Goal: Task Accomplishment & Management: Manage account settings

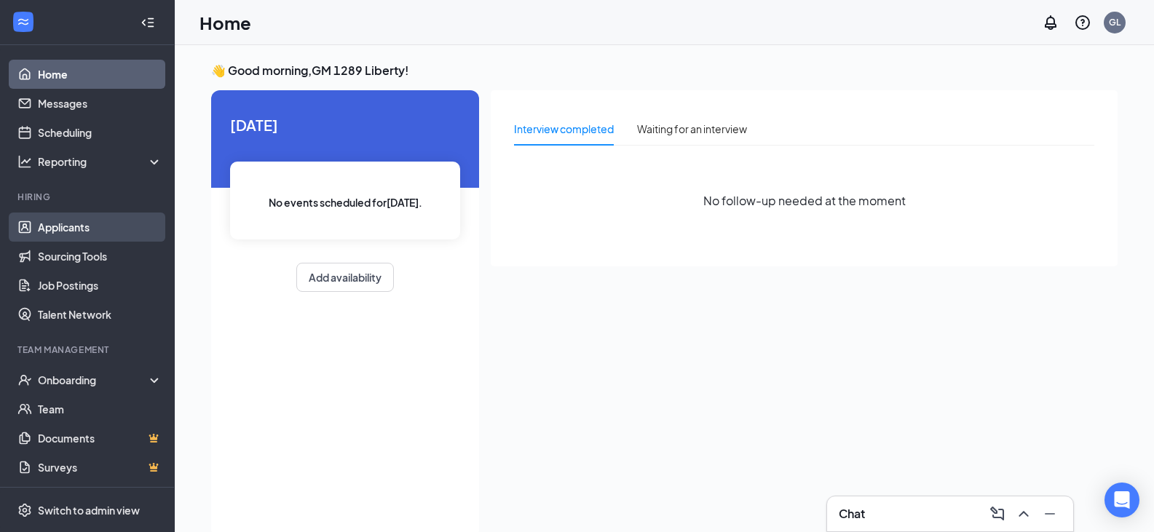
click at [87, 226] on link "Applicants" at bounding box center [100, 227] width 124 height 29
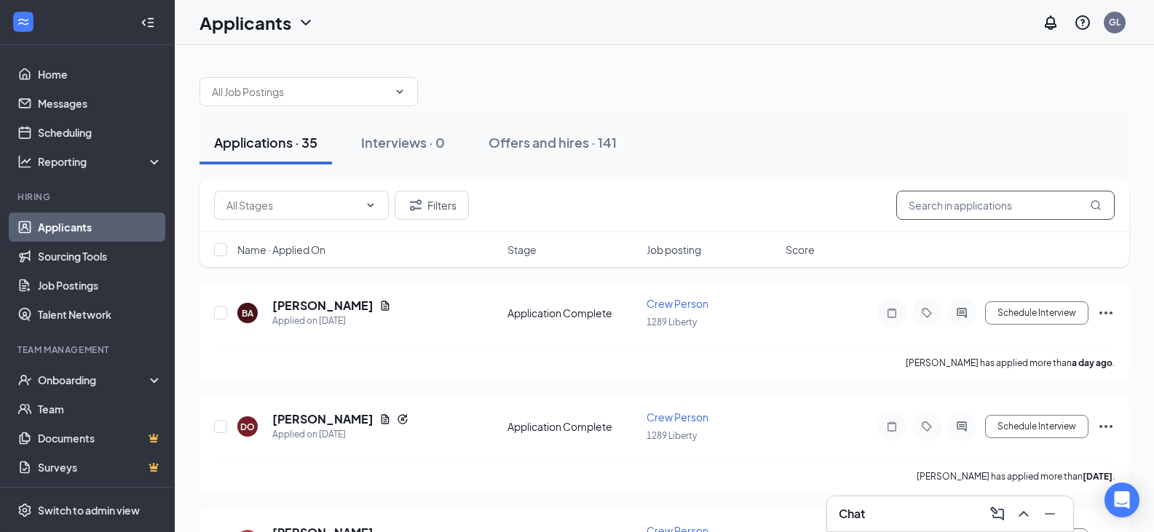
click at [971, 205] on input "text" at bounding box center [1005, 205] width 218 height 29
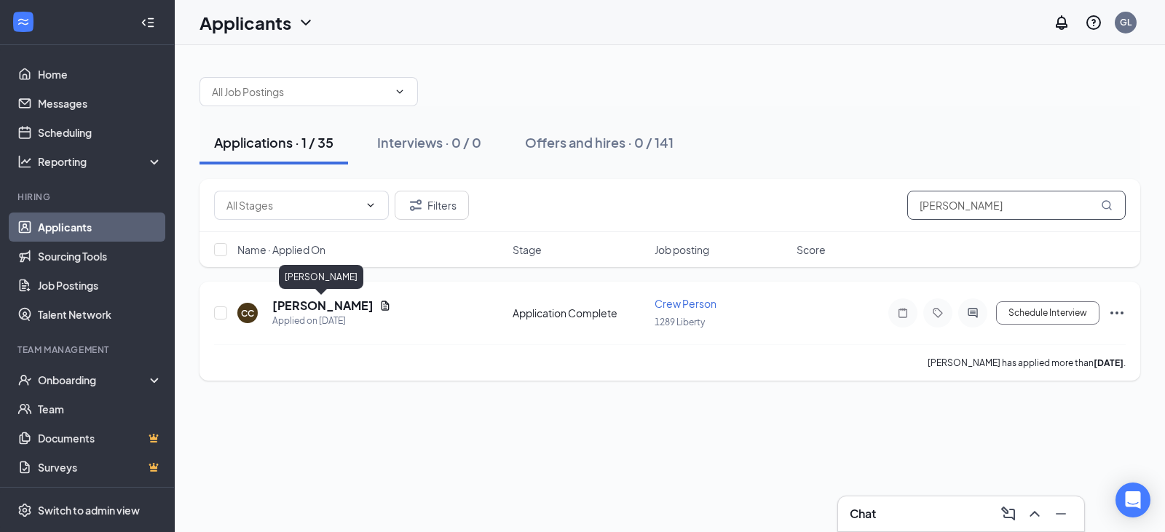
type input "[PERSON_NAME]"
click at [336, 306] on h5 "[PERSON_NAME]" at bounding box center [322, 306] width 101 height 16
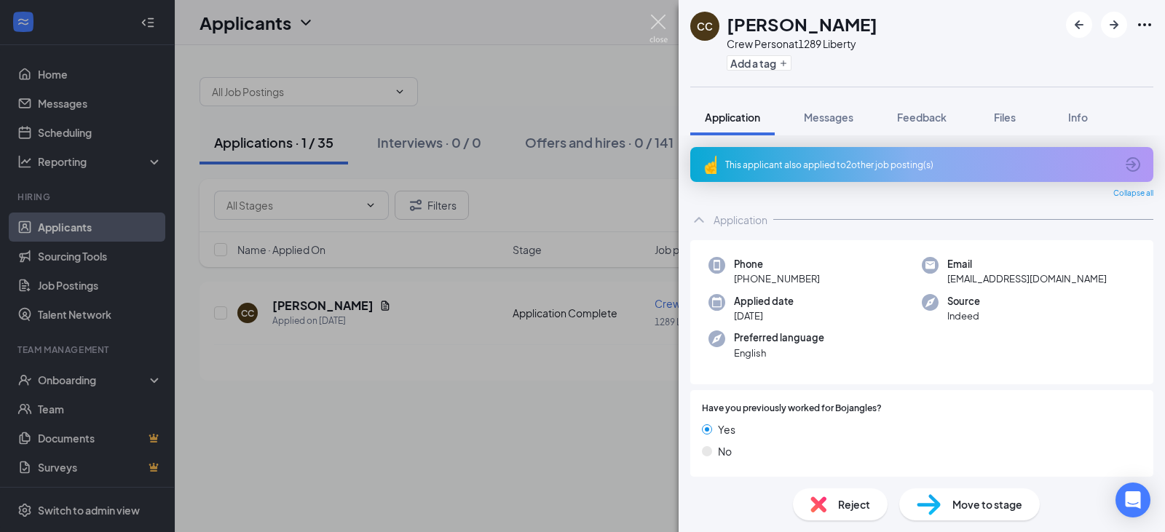
click at [657, 24] on img at bounding box center [658, 29] width 18 height 28
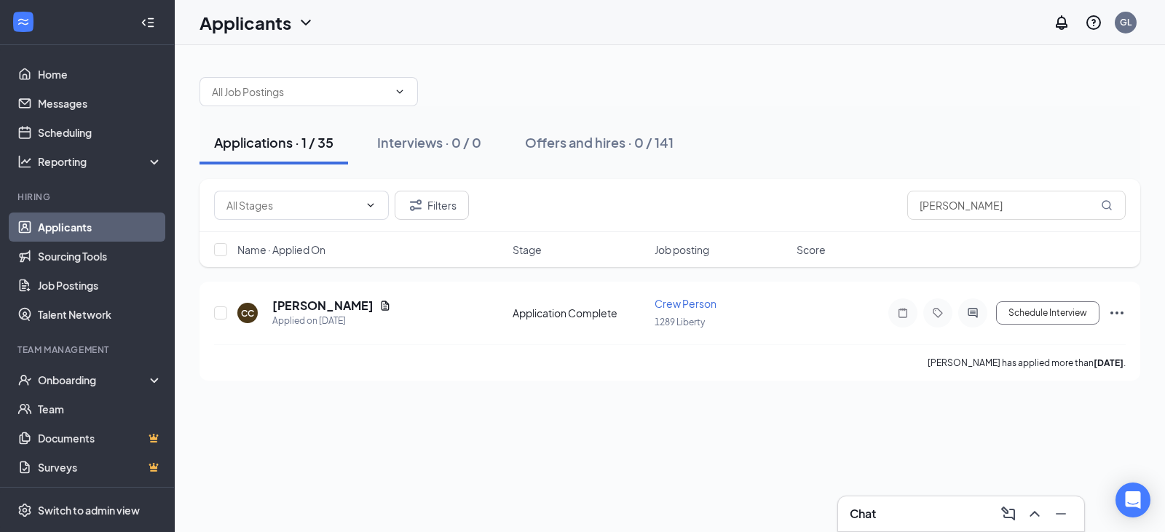
click at [868, 518] on h3 "Chat" at bounding box center [863, 514] width 26 height 16
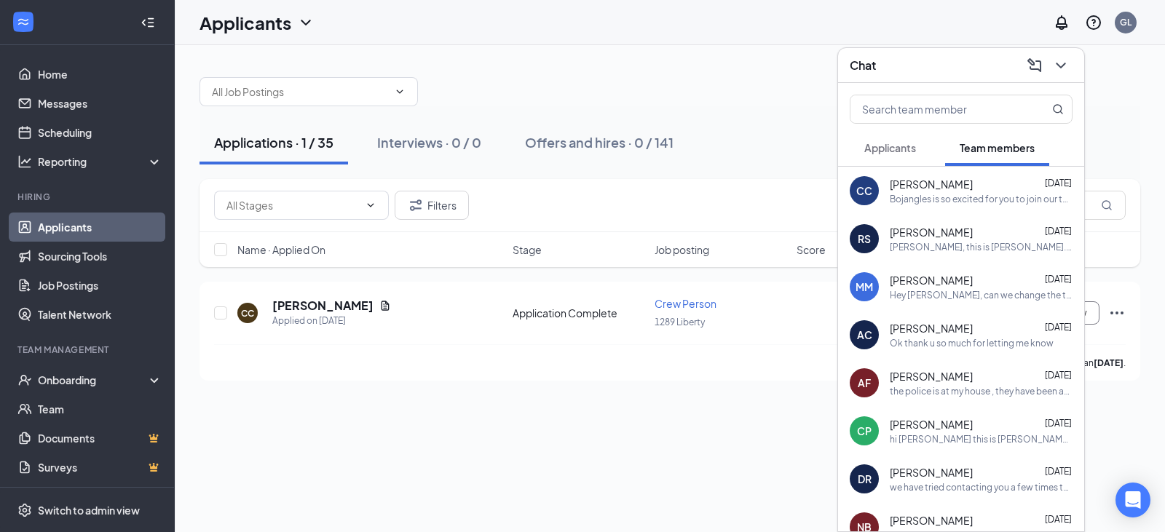
click at [497, 387] on div "Applications · 1 / 35 Interviews · 0 / 0 Offers and hires · 0 / 141 Filters [PE…" at bounding box center [670, 221] width 990 height 353
click at [1062, 68] on icon "ChevronDown" at bounding box center [1060, 65] width 17 height 17
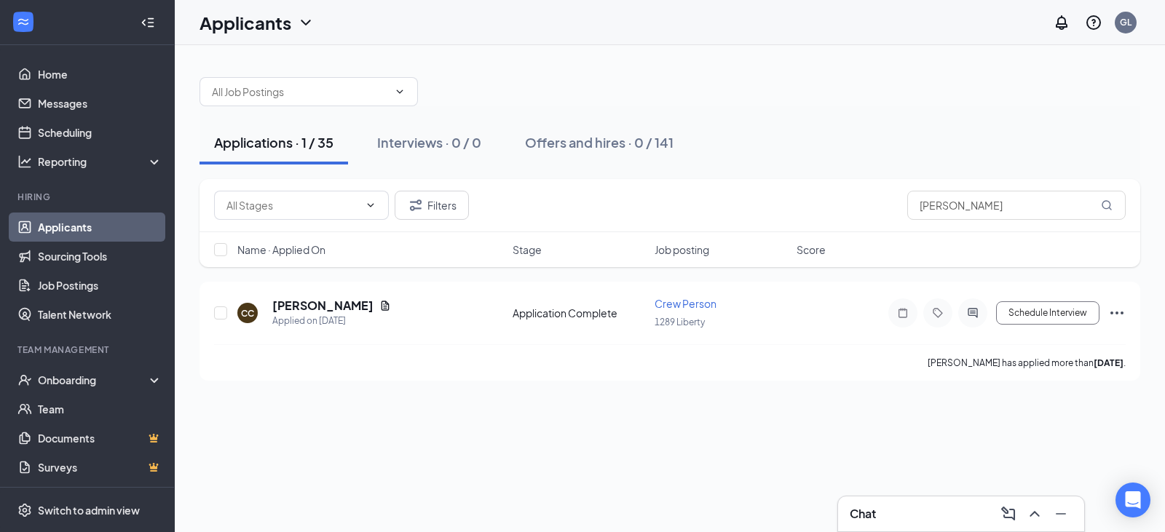
click at [863, 515] on h3 "Chat" at bounding box center [863, 514] width 26 height 16
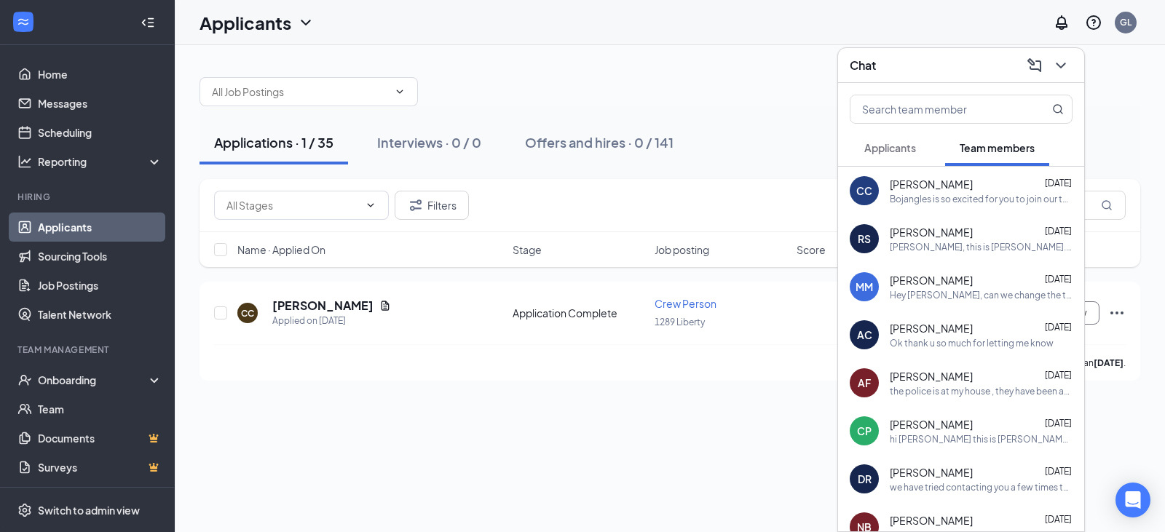
click at [968, 73] on div "Chat" at bounding box center [961, 65] width 223 height 23
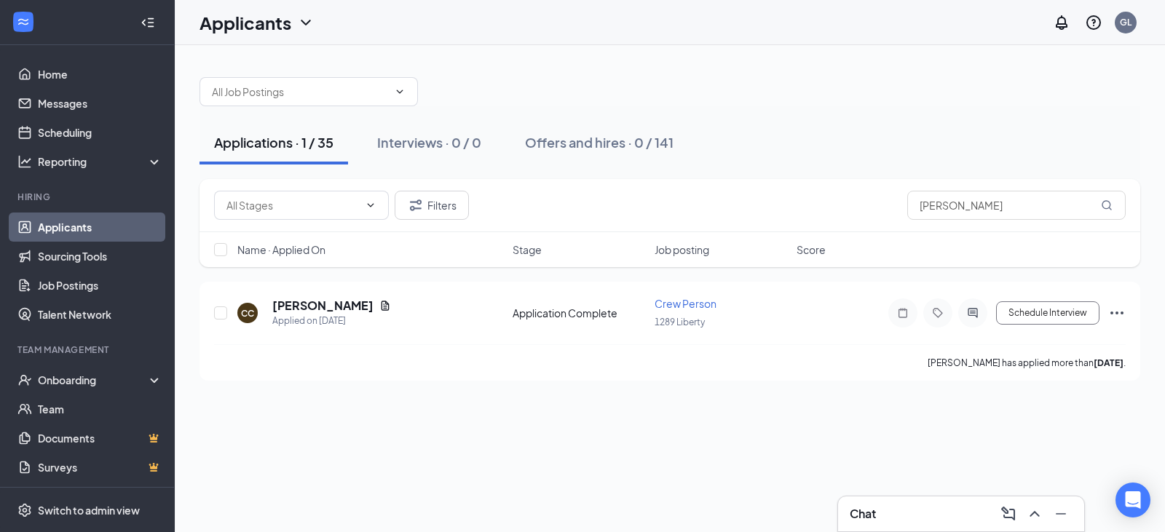
click at [76, 232] on link "Applicants" at bounding box center [100, 227] width 124 height 29
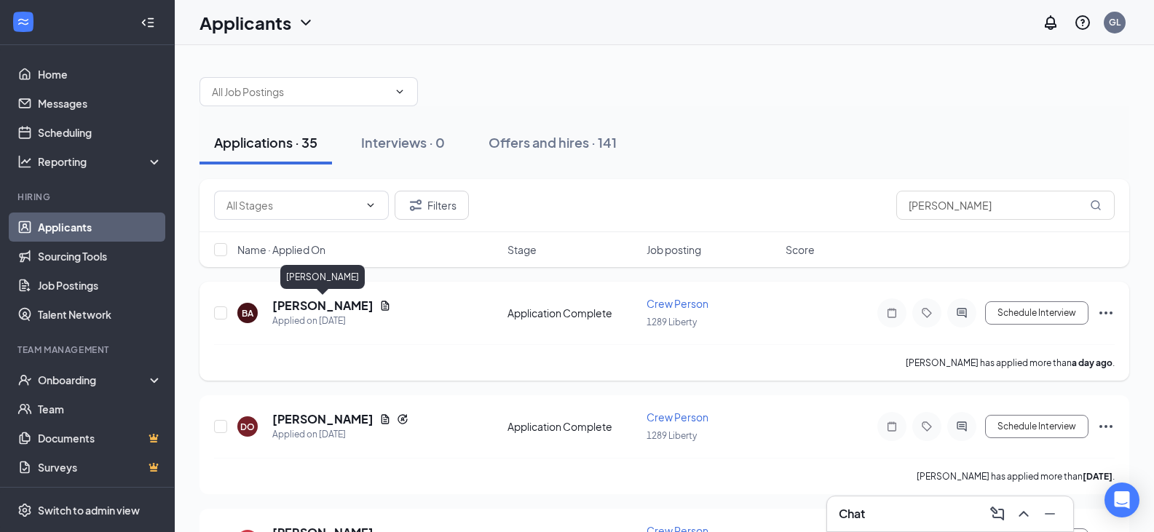
click at [319, 306] on h5 "[PERSON_NAME]" at bounding box center [322, 306] width 101 height 16
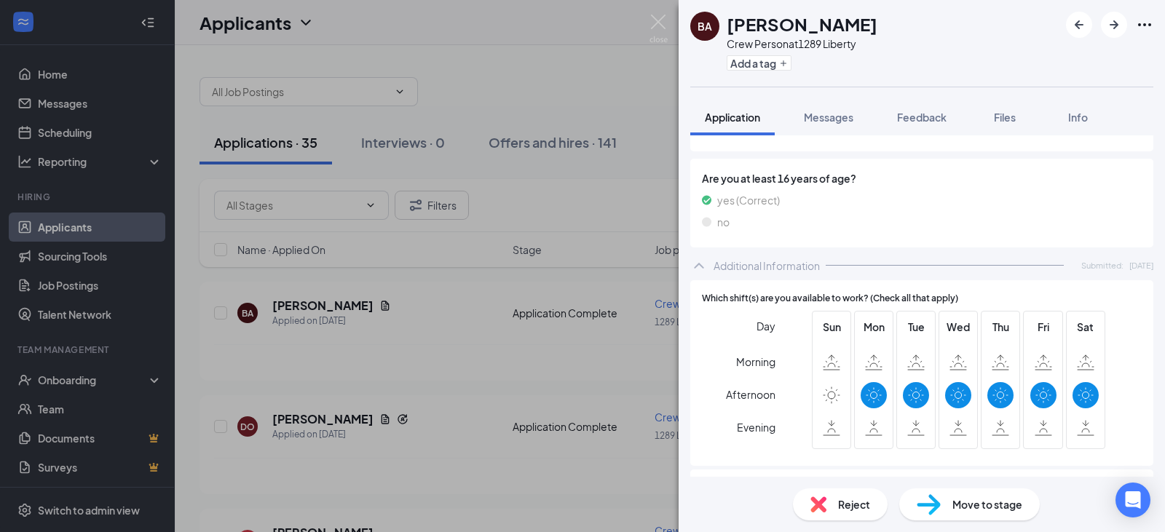
scroll to position [728, 0]
click at [328, 418] on div "BA [PERSON_NAME] Crew Person at 1289 Liberty Add a tag Application Messages Fee…" at bounding box center [582, 266] width 1165 height 532
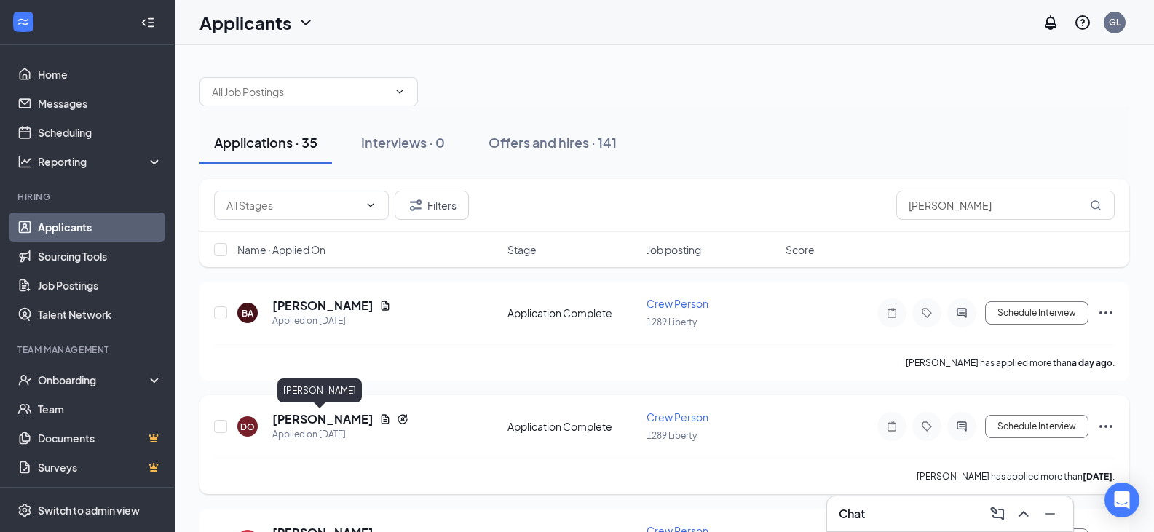
click at [323, 416] on h5 "[PERSON_NAME]" at bounding box center [322, 419] width 101 height 16
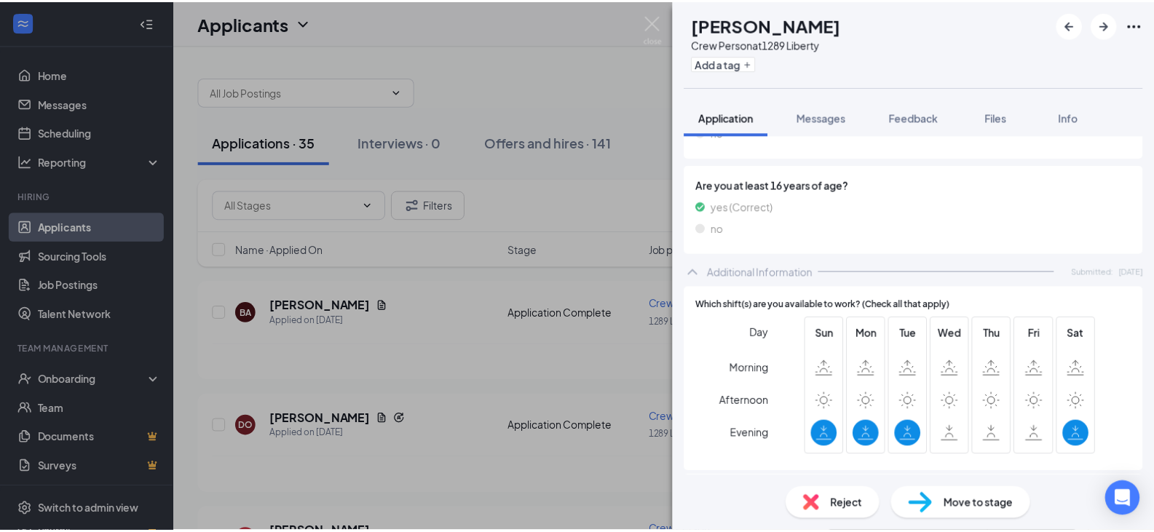
scroll to position [728, 0]
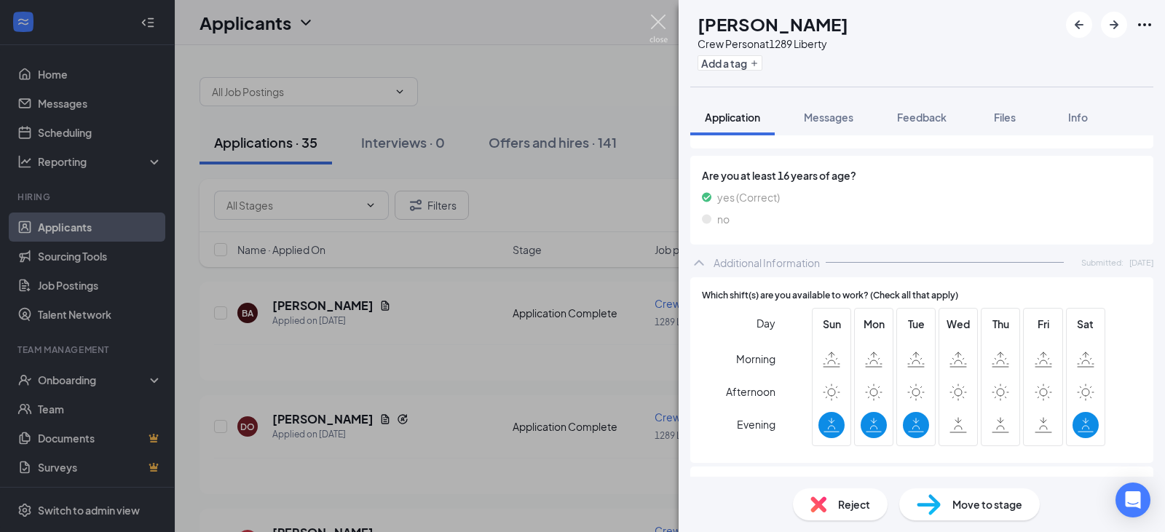
click at [662, 25] on img at bounding box center [658, 29] width 18 height 28
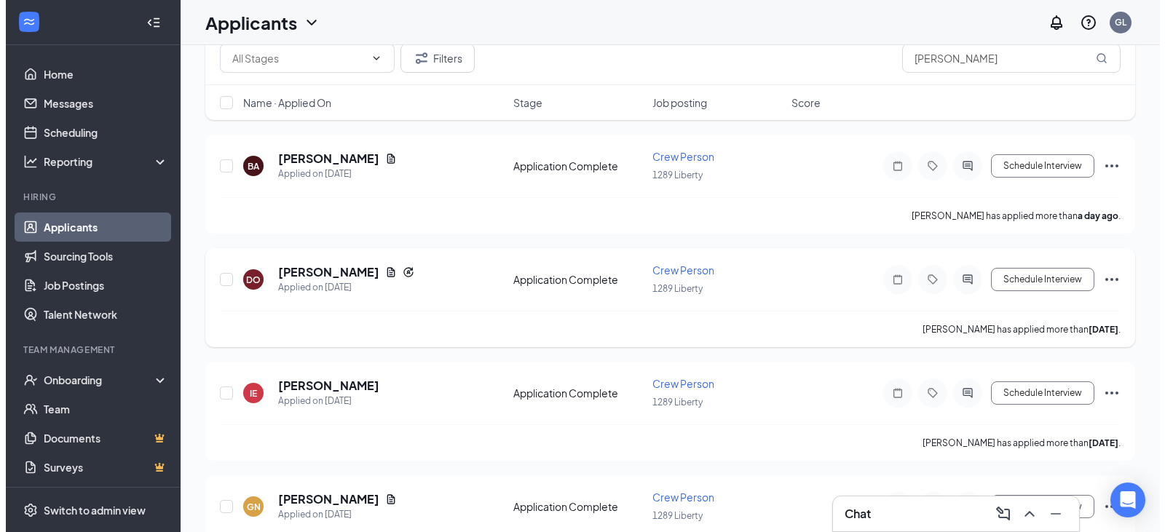
scroll to position [218, 0]
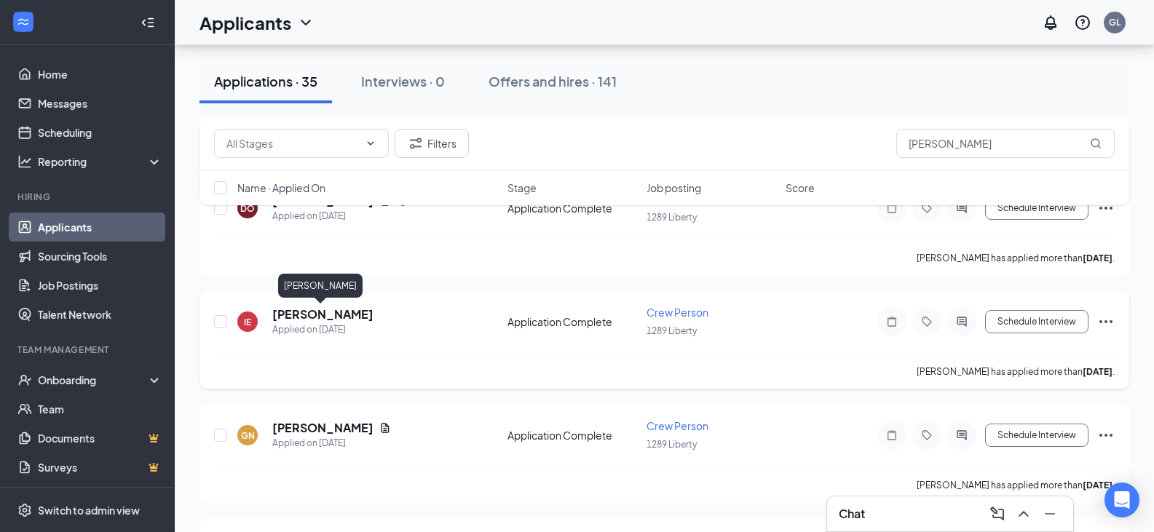
click at [315, 318] on h5 "[PERSON_NAME]" at bounding box center [322, 314] width 101 height 16
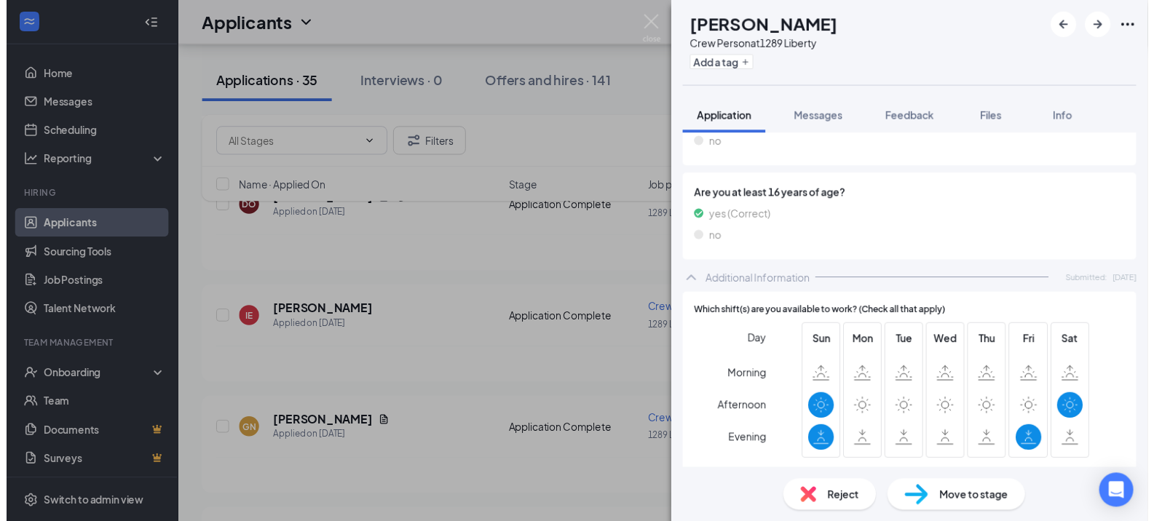
scroll to position [582, 0]
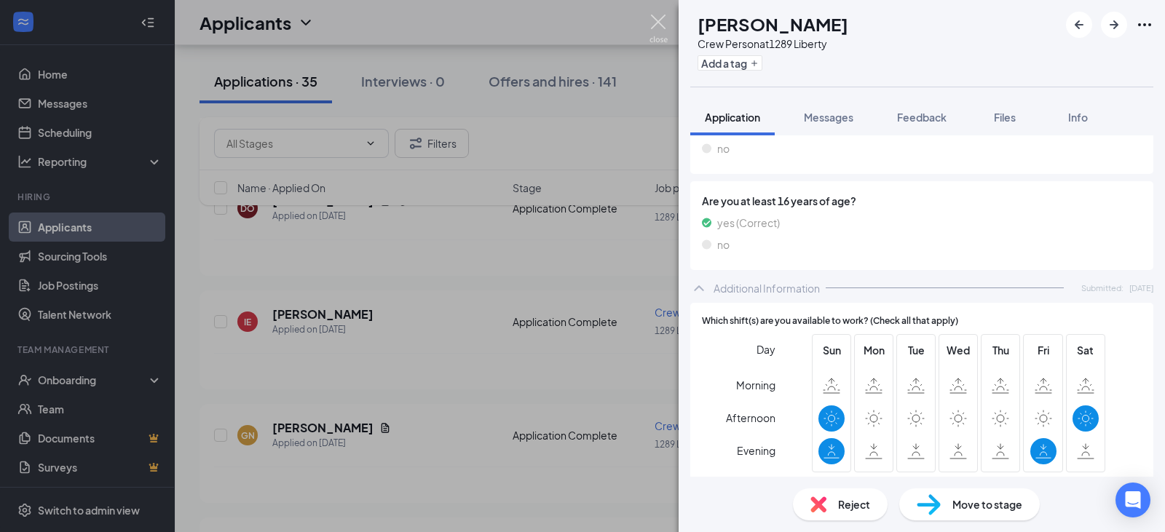
click at [657, 22] on img at bounding box center [658, 29] width 18 height 28
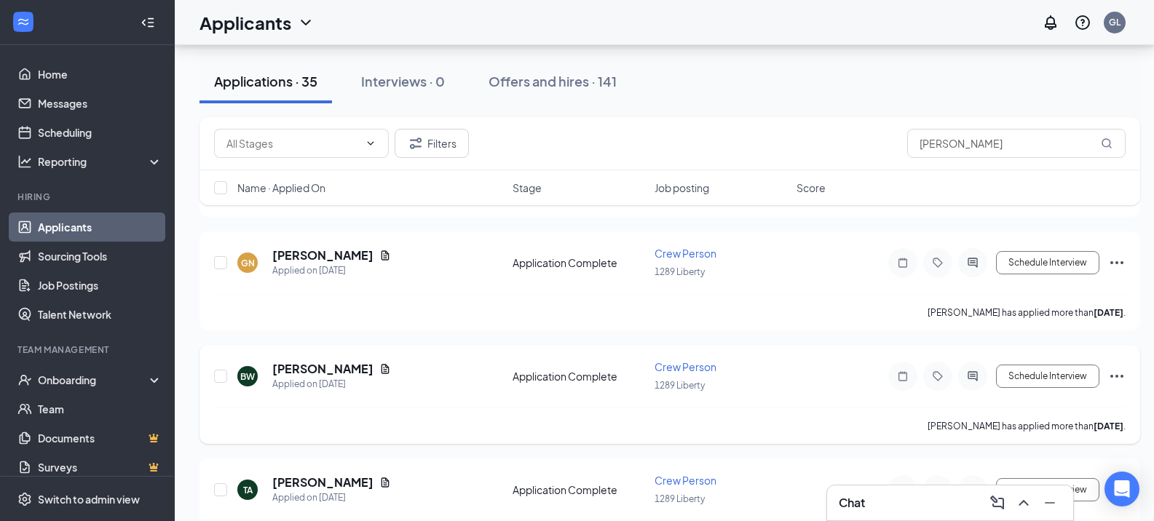
scroll to position [437, 0]
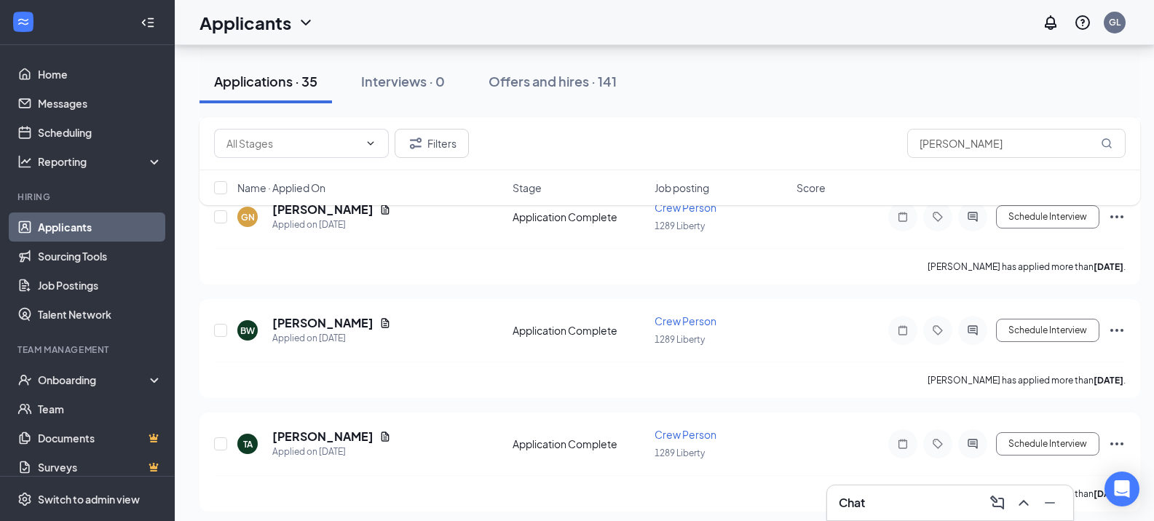
click at [304, 213] on div "Filters [PERSON_NAME] Name · Applied On Stage Job posting Score" at bounding box center [669, 168] width 941 height 103
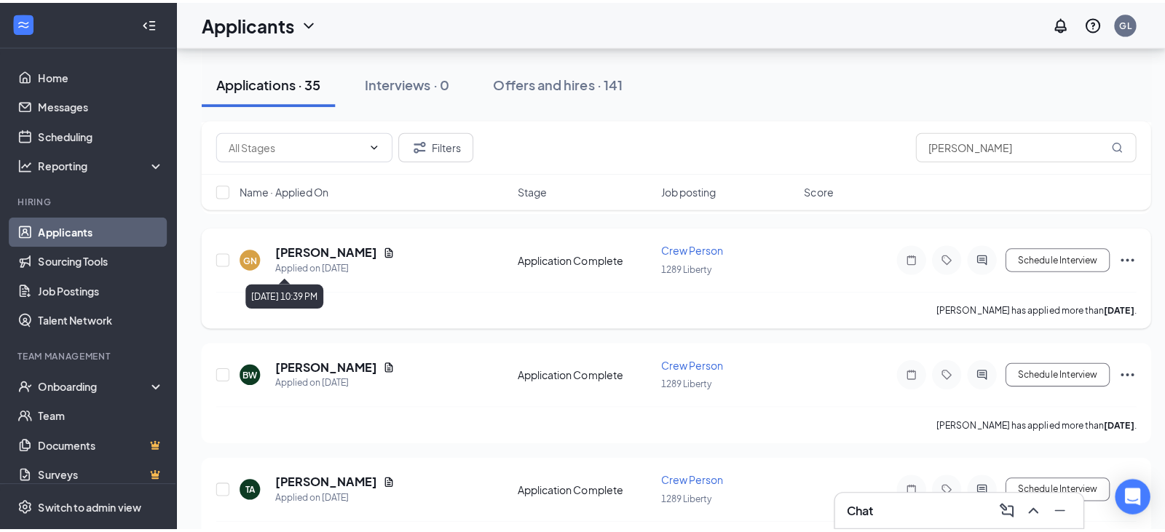
scroll to position [364, 0]
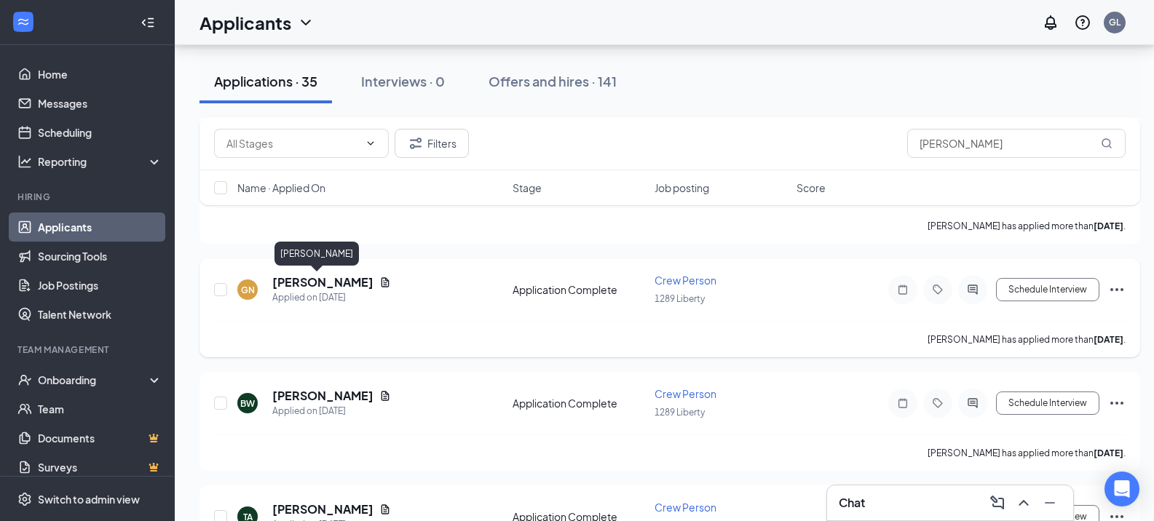
click at [311, 280] on h5 "[PERSON_NAME]" at bounding box center [322, 282] width 101 height 16
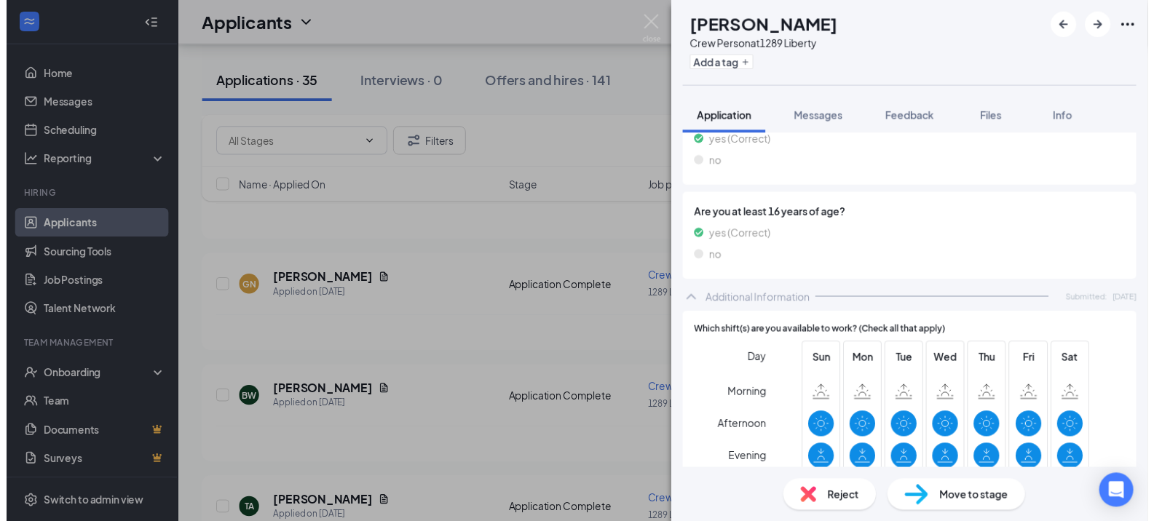
scroll to position [801, 0]
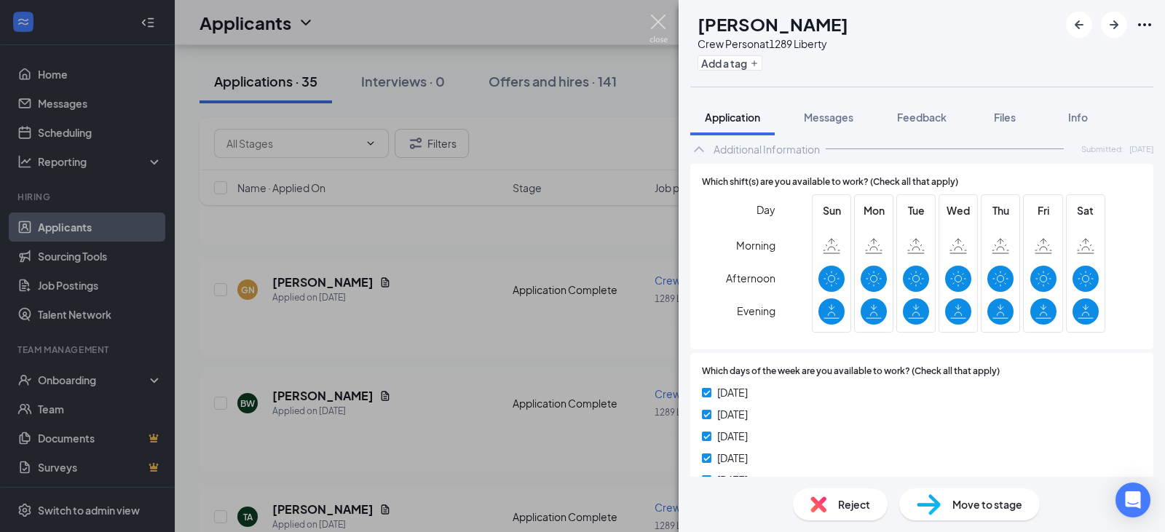
click at [662, 20] on img at bounding box center [658, 29] width 18 height 28
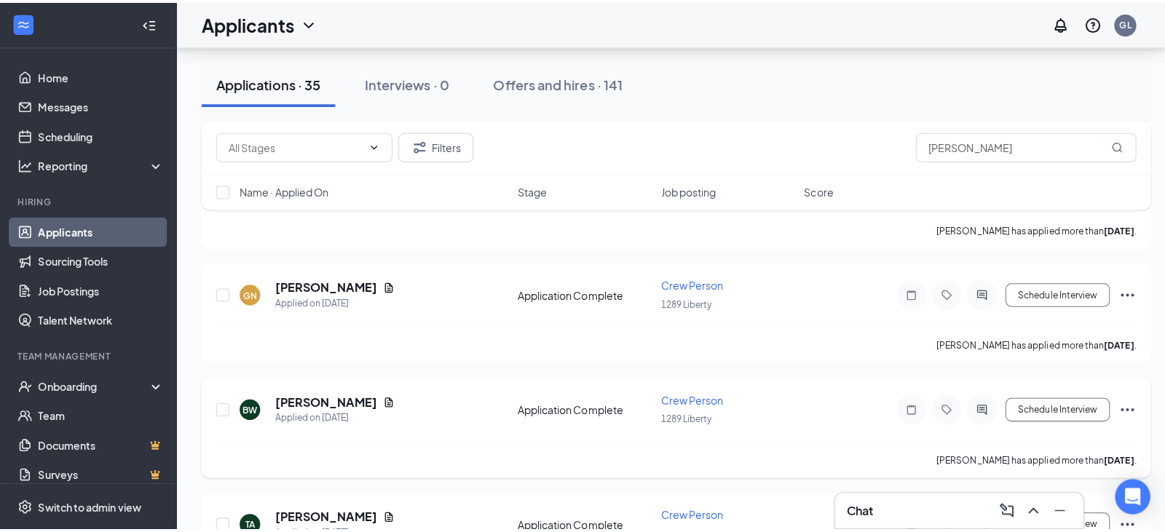
scroll to position [510, 0]
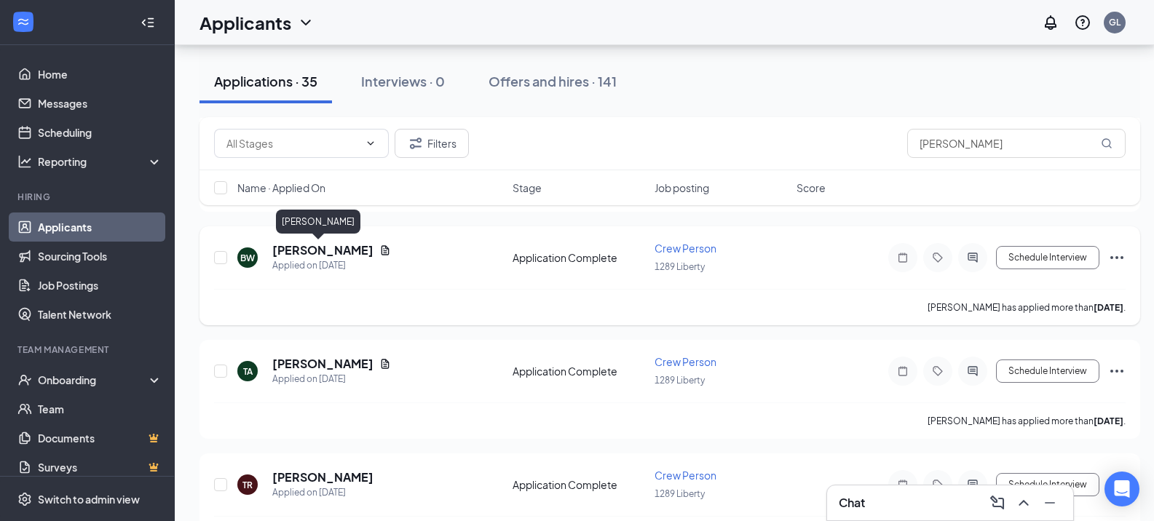
click at [309, 247] on h5 "[PERSON_NAME]" at bounding box center [322, 250] width 101 height 16
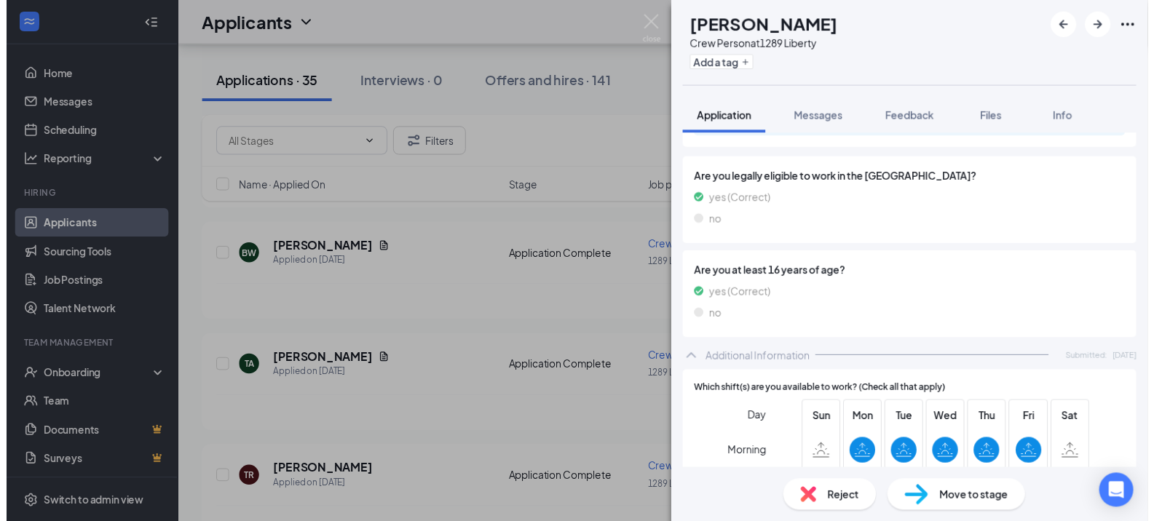
scroll to position [582, 0]
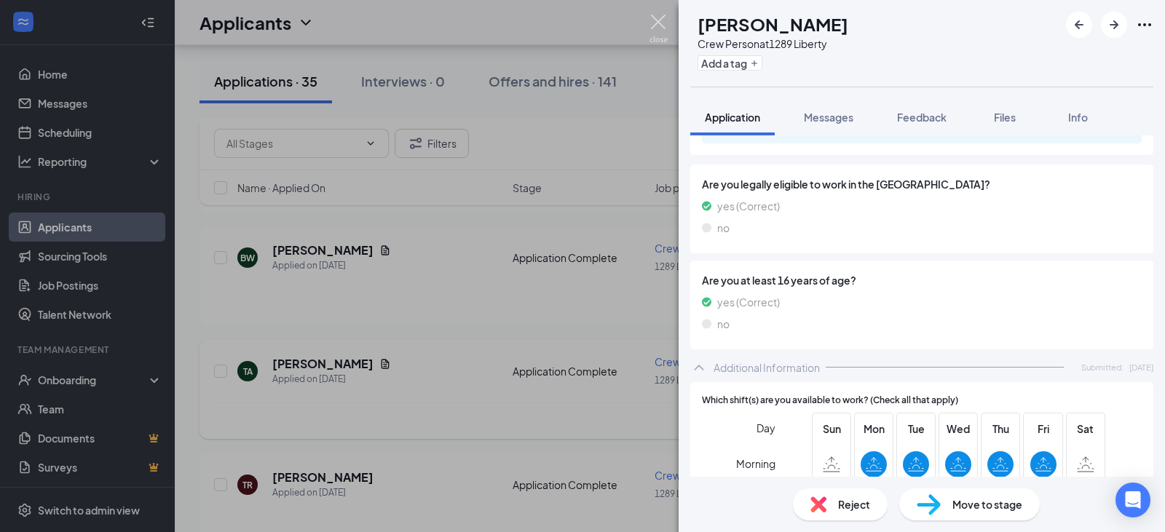
click at [663, 18] on img at bounding box center [658, 29] width 18 height 28
